Goal: Task Accomplishment & Management: Manage account settings

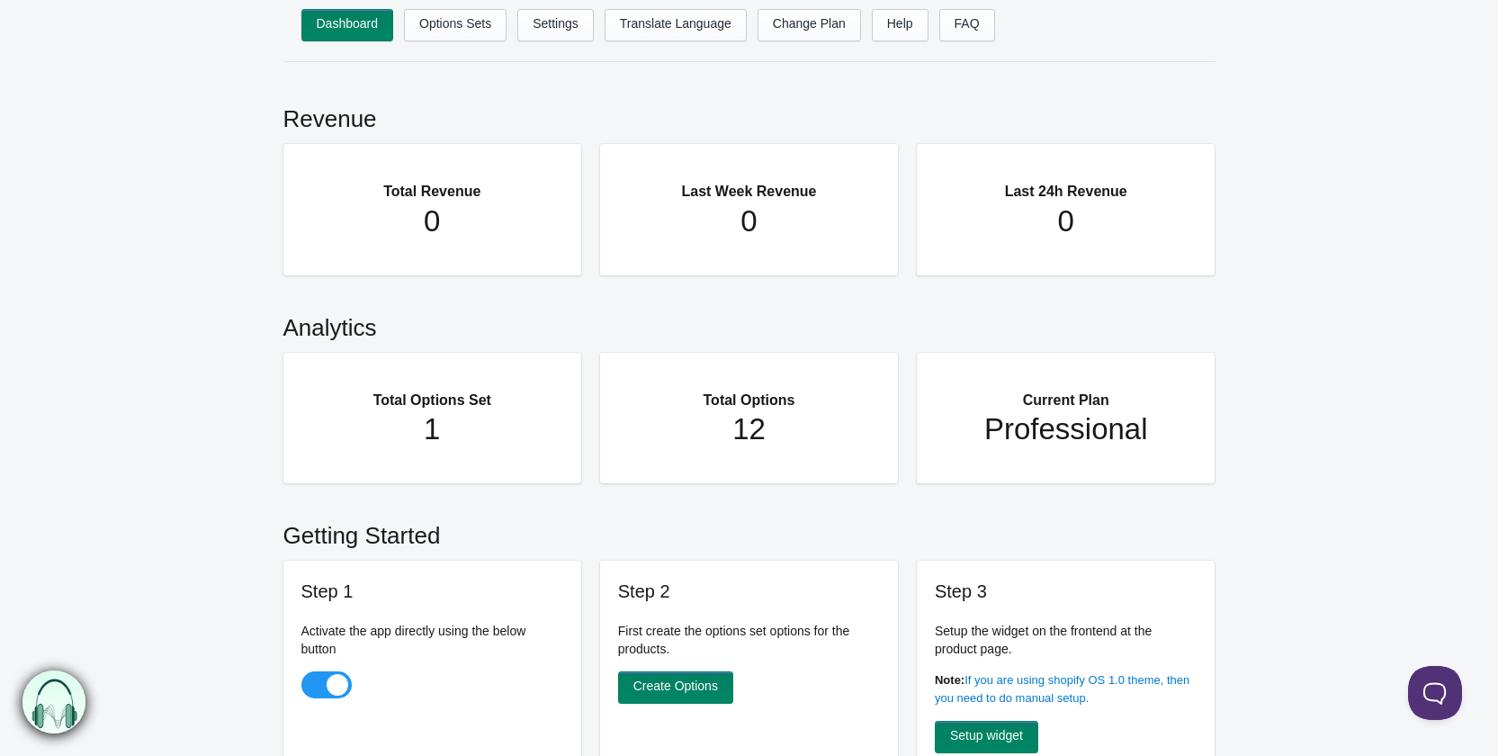
click at [208, 151] on main "Revenue Total Revenue 0 Last Week Revenue 0 Last 24h Revenue 0 Analytics Total …" at bounding box center [749, 740] width 1498 height 1321
click at [171, 198] on main "Revenue Total Revenue 0 Last Week Revenue 0 Last 24h Revenue 0 Analytics Total …" at bounding box center [749, 740] width 1498 height 1321
click at [87, 162] on main "Revenue Total Revenue 0 Last Week Revenue 0 Last 24h Revenue 0 Analytics Total …" at bounding box center [749, 740] width 1498 height 1321
click at [817, 31] on link "Change Plan" at bounding box center [808, 25] width 103 height 32
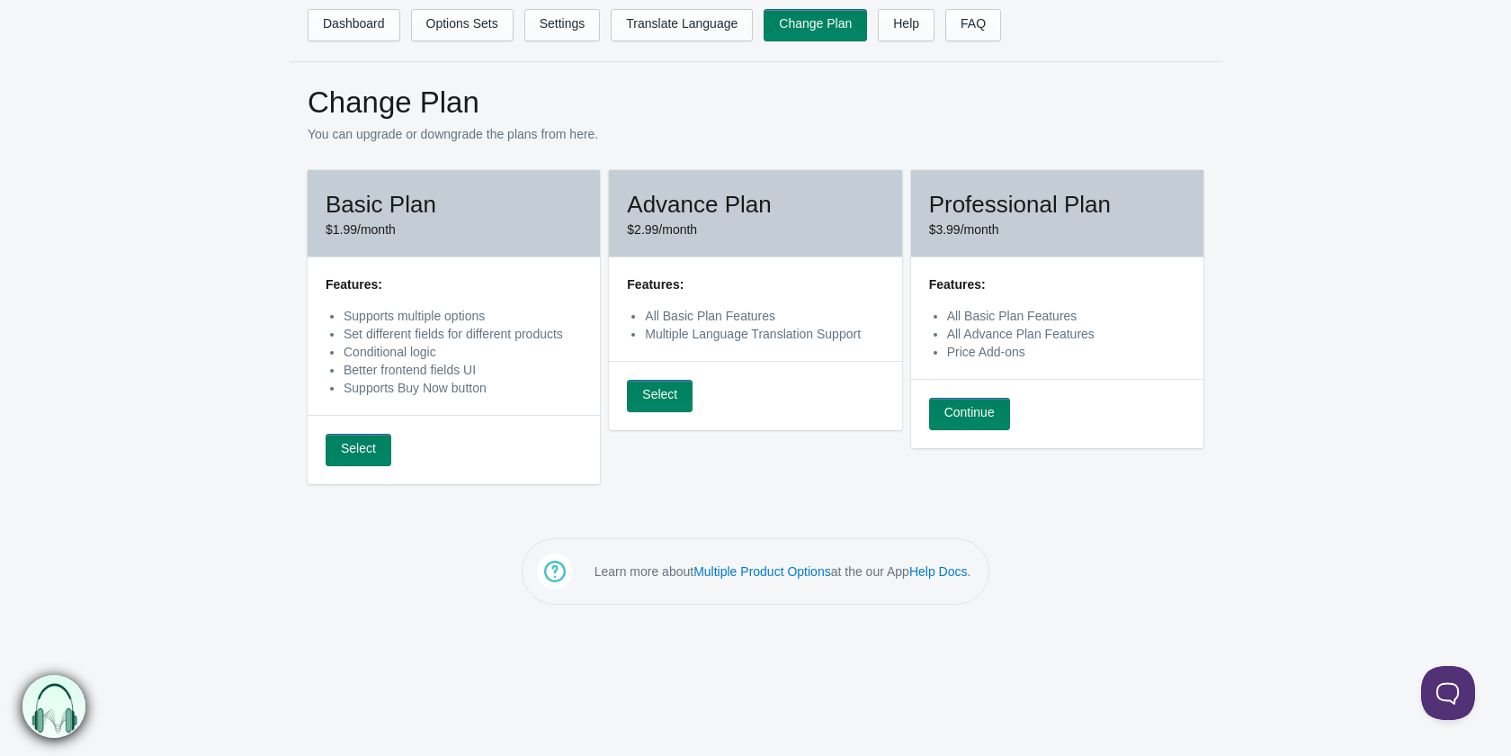
click at [244, 357] on main "Change Plan You can upgrade or downgrade the plans from here. Basic Plan $1.99/…" at bounding box center [755, 291] width 1511 height 422
click at [552, 31] on link "Settings" at bounding box center [562, 25] width 76 height 32
